Goal: Task Accomplishment & Management: Complete application form

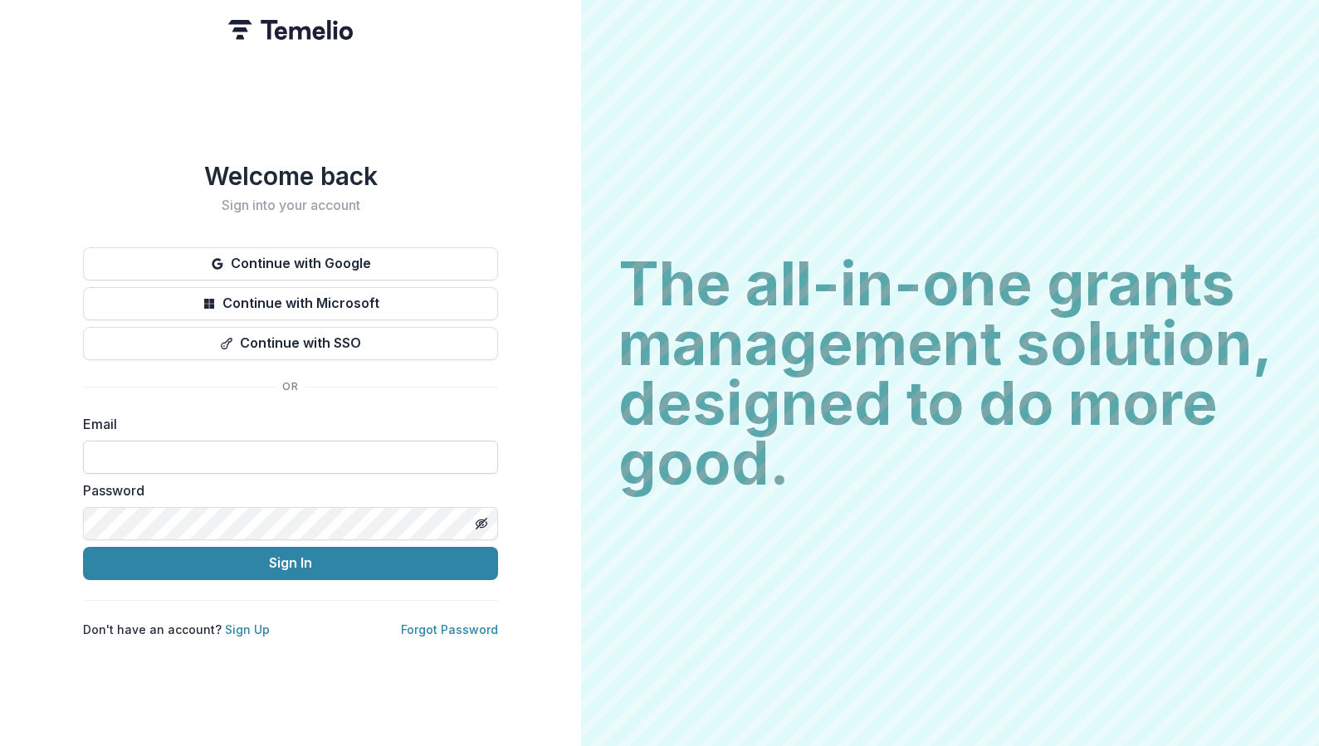
click at [173, 450] on input at bounding box center [290, 457] width 415 height 33
type input "**********"
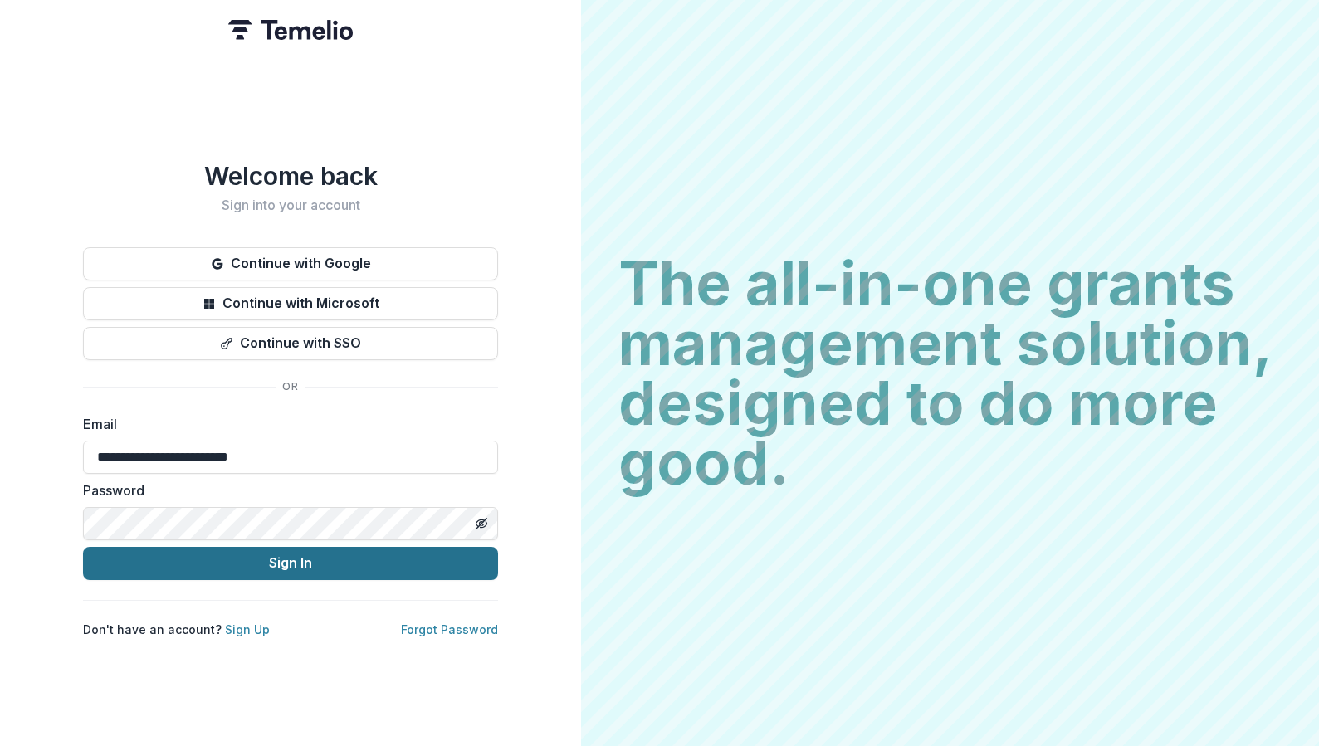
click at [246, 555] on button "Sign In" at bounding box center [290, 563] width 415 height 33
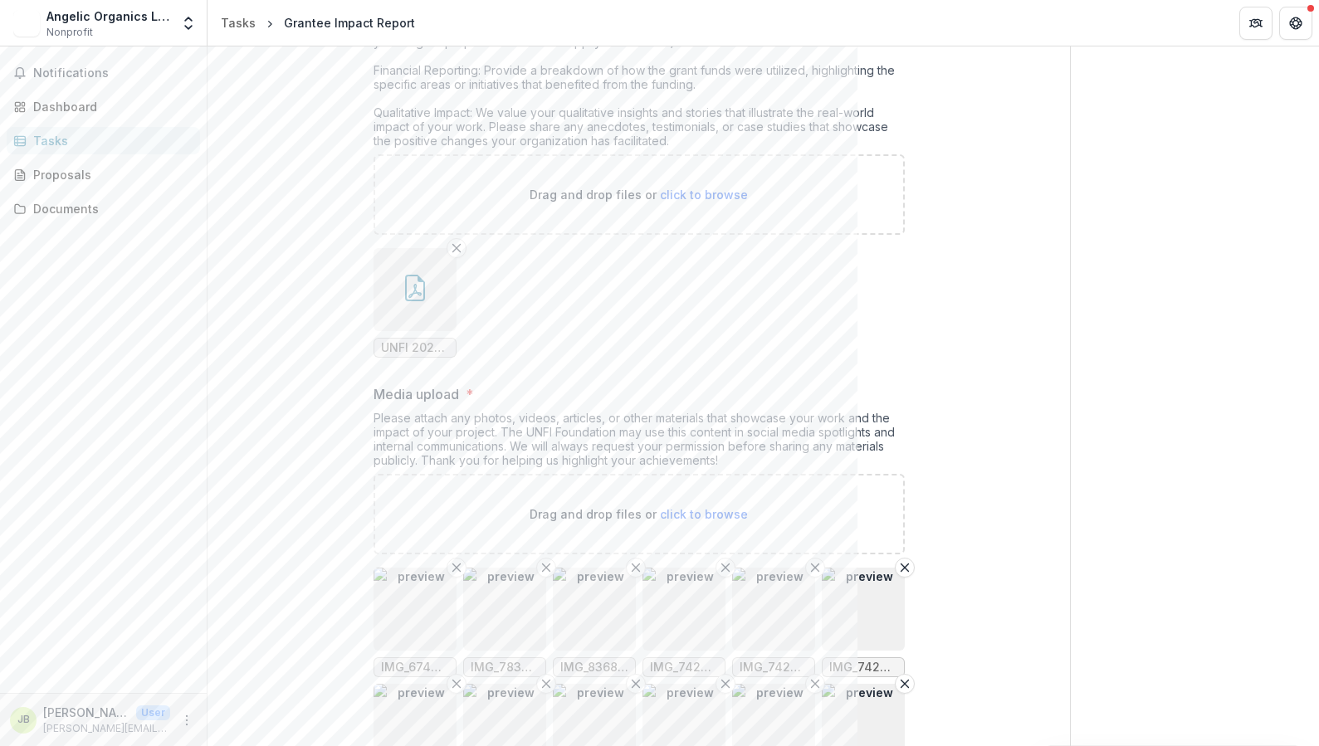
scroll to position [431, 0]
click at [414, 346] on span "UNFI 2024 - Farmers Rising Impact Report .pdf" at bounding box center [415, 347] width 68 height 14
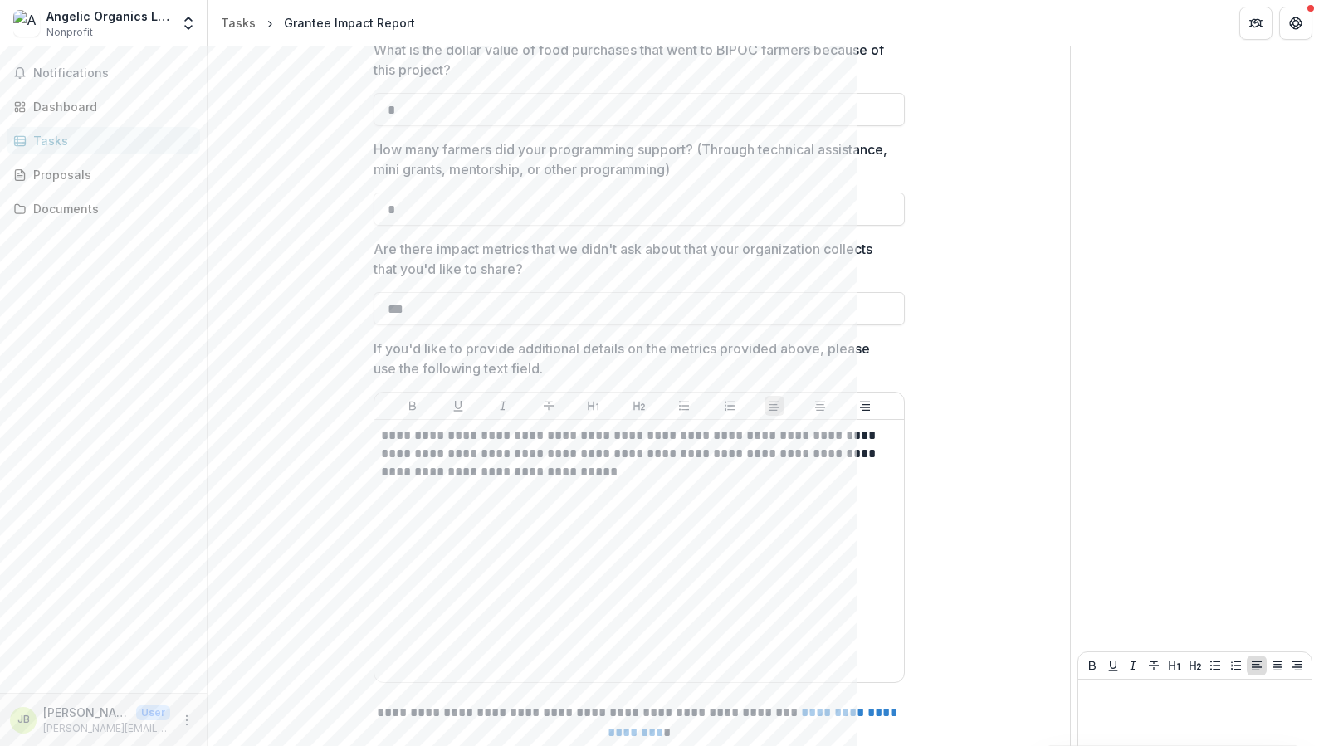
scroll to position [2265, 0]
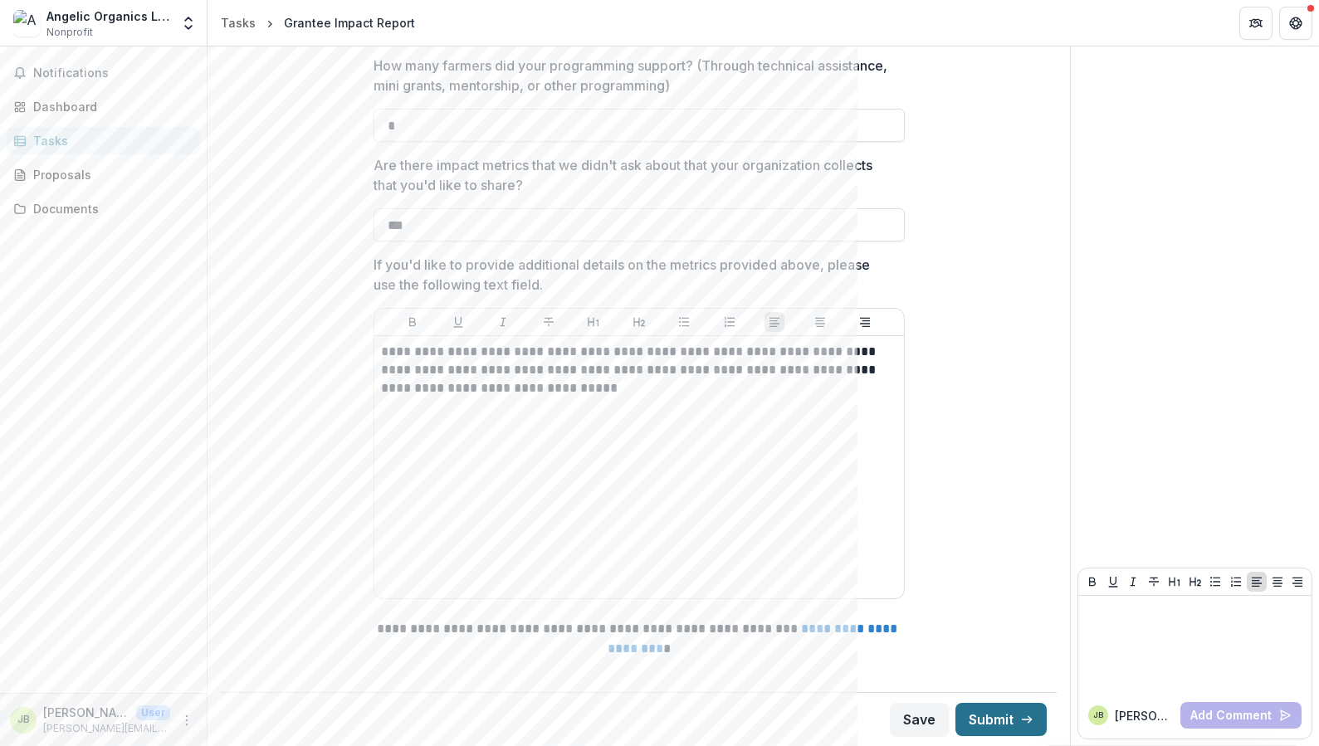
click at [977, 722] on button "Submit" at bounding box center [1000, 719] width 91 height 33
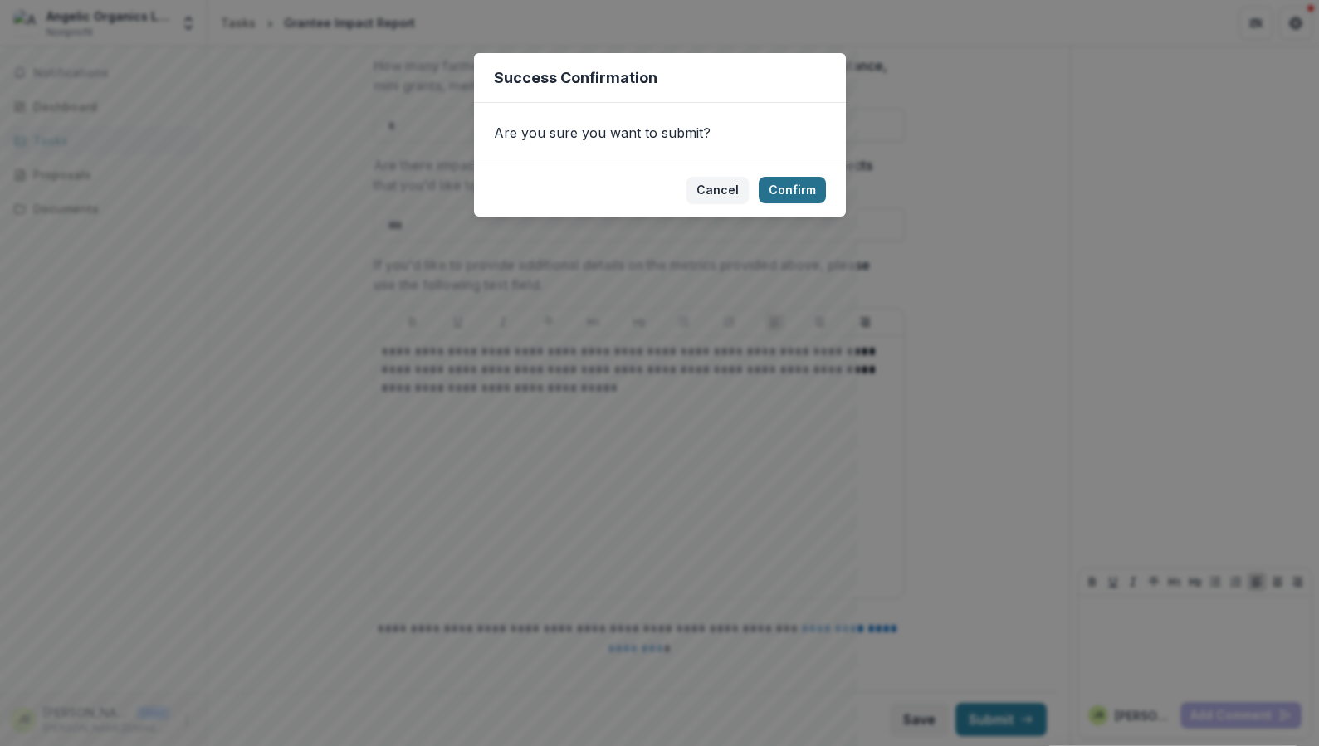
click at [797, 191] on button "Confirm" at bounding box center [791, 190] width 67 height 27
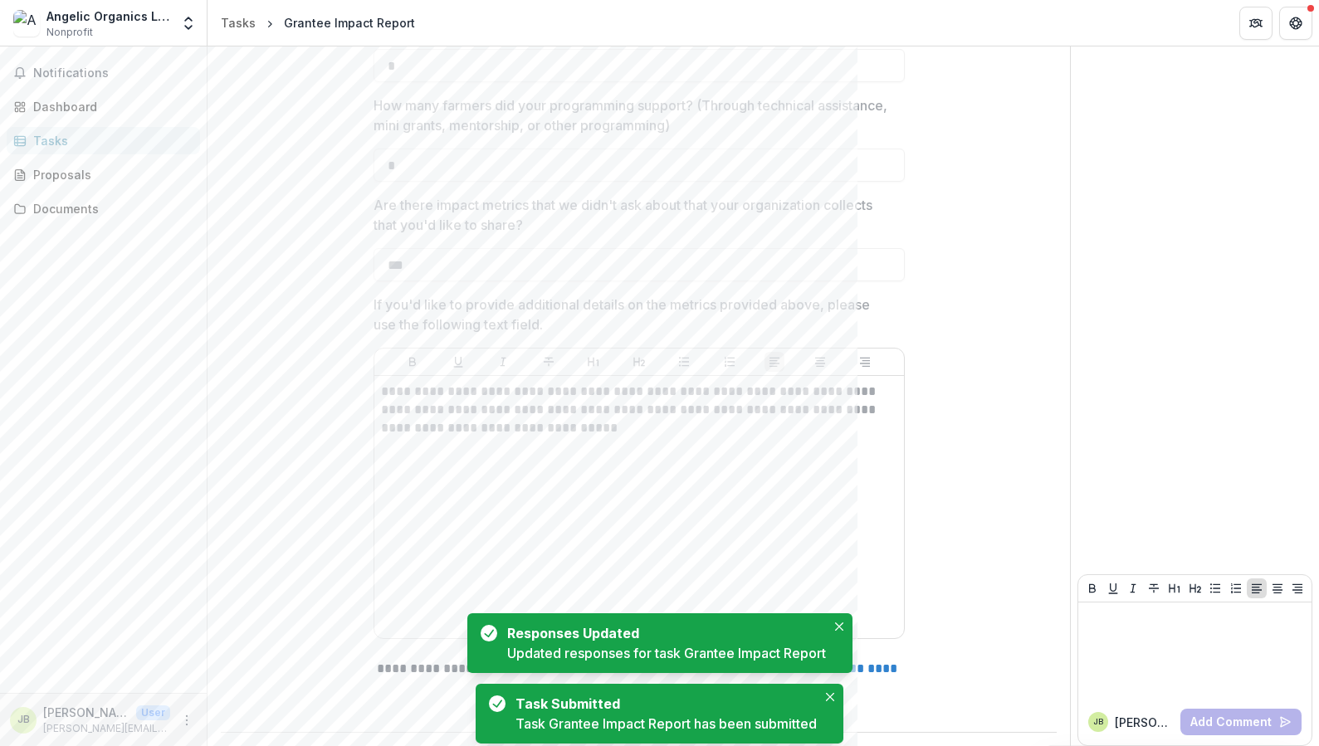
scroll to position [2272, 0]
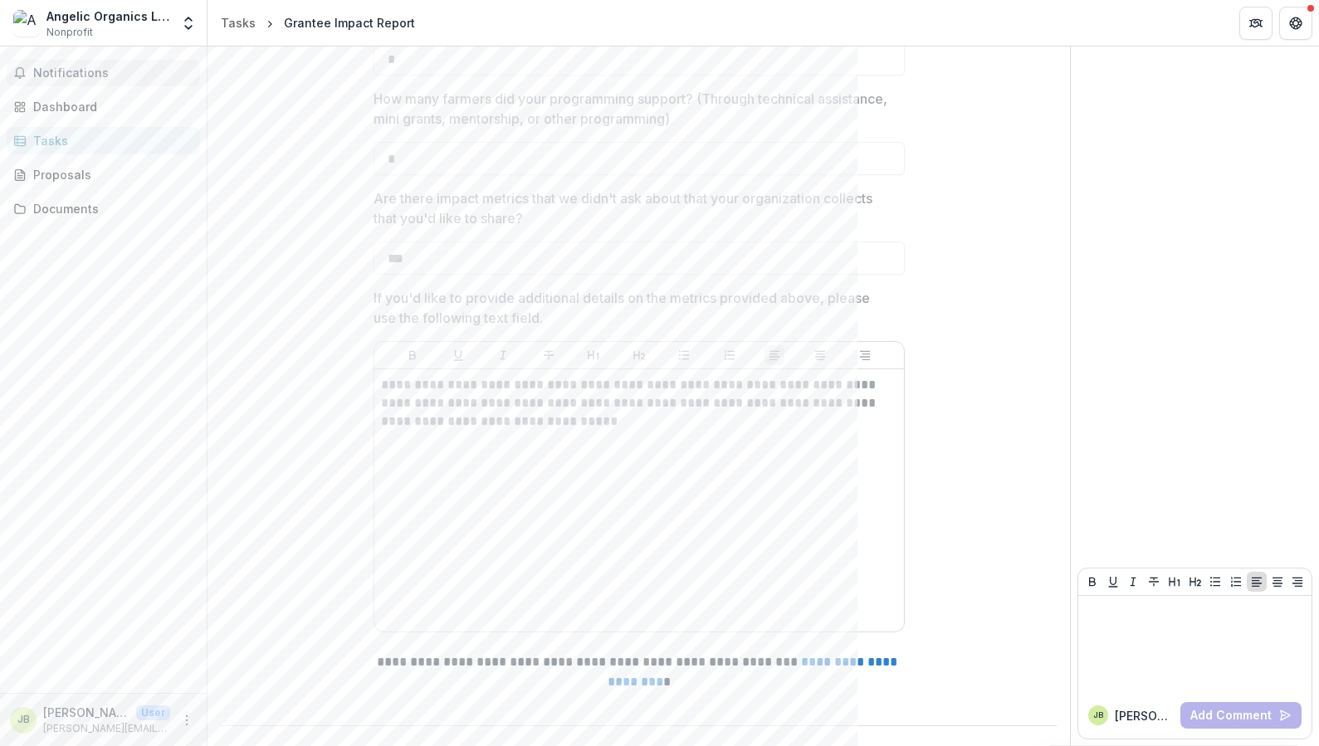
click at [64, 76] on span "Notifications" at bounding box center [113, 73] width 160 height 14
click at [56, 99] on div "Dashboard" at bounding box center [110, 106] width 154 height 17
